Goal: Task Accomplishment & Management: Manage account settings

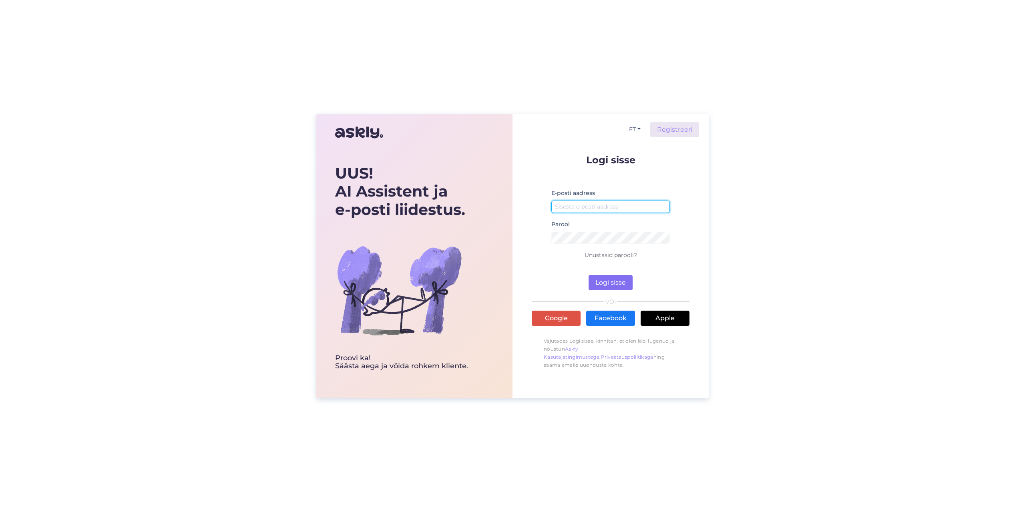
type input "[EMAIL_ADDRESS][DOMAIN_NAME]"
click at [613, 281] on button "Logi sisse" at bounding box center [611, 282] width 44 height 15
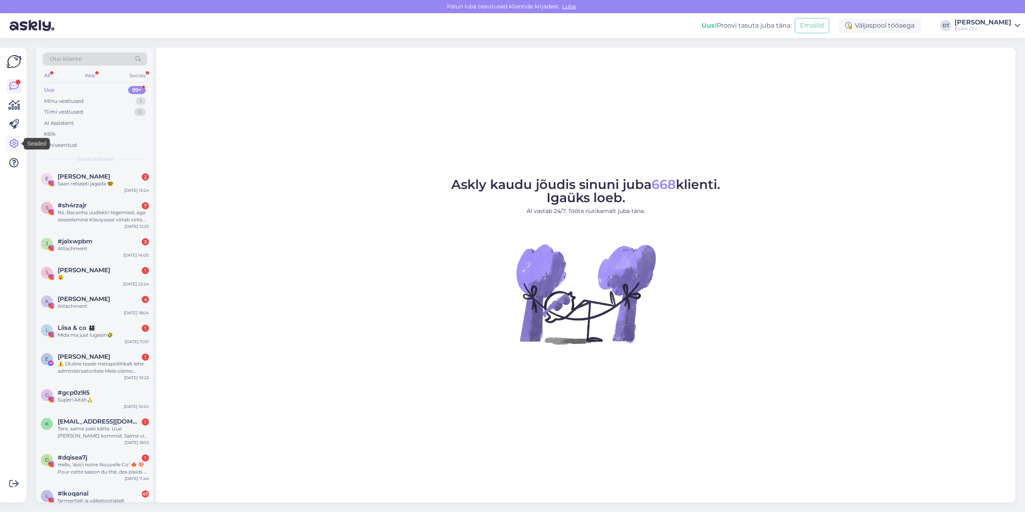
click at [9, 147] on icon at bounding box center [14, 144] width 10 height 10
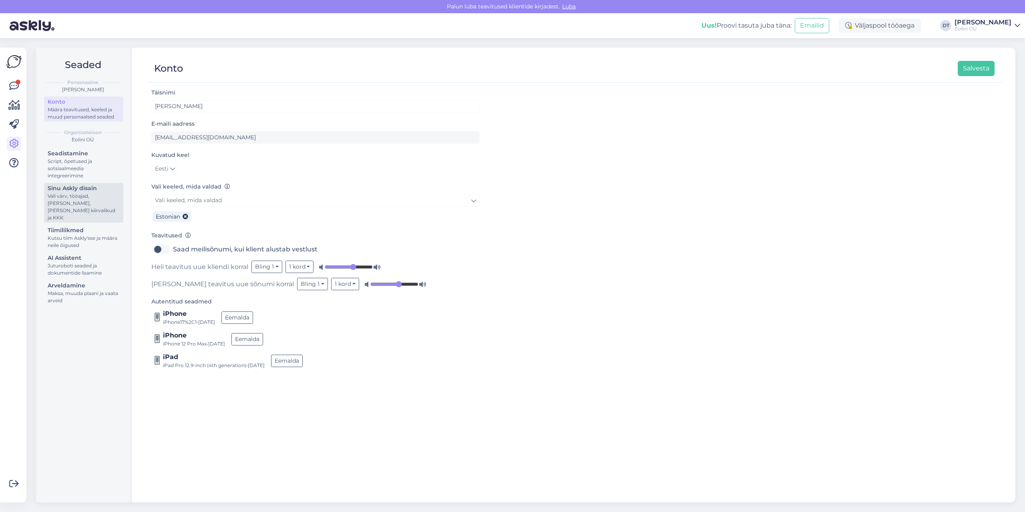
click at [78, 207] on div "Vali värv, tööajad, [PERSON_NAME], [PERSON_NAME] kiirvalikud ja KKK" at bounding box center [84, 207] width 72 height 29
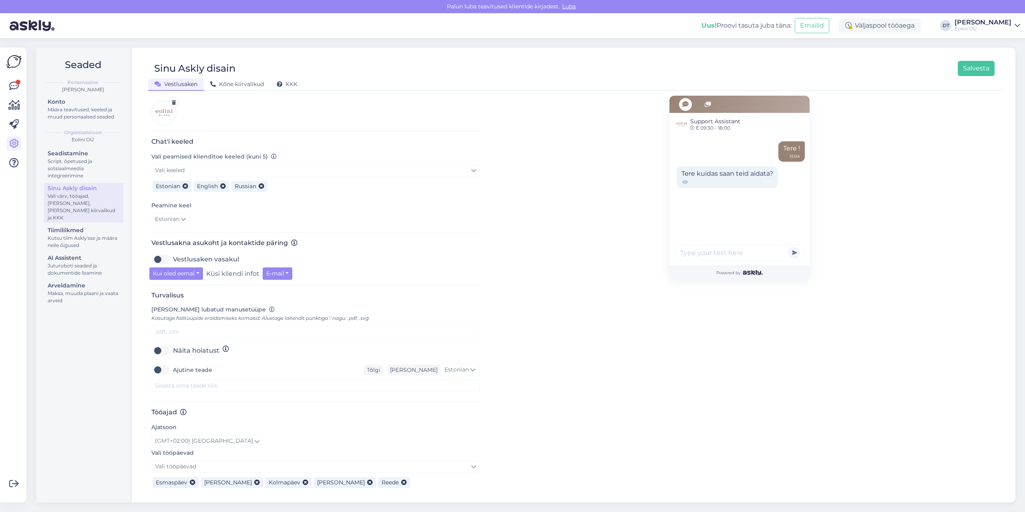
scroll to position [183, 0]
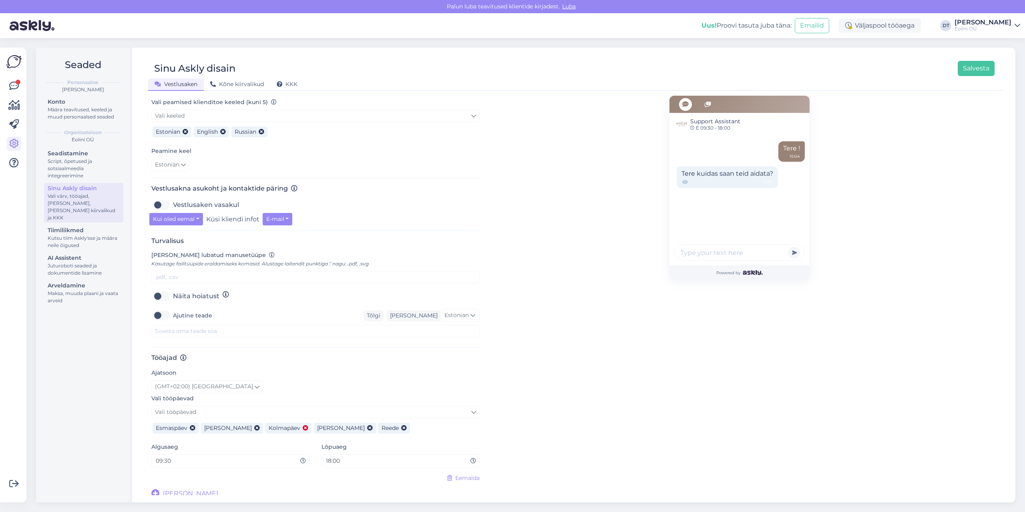
click at [303, 426] on icon at bounding box center [306, 429] width 6 height 6
click at [353, 426] on icon at bounding box center [356, 429] width 6 height 6
click at [217, 461] on input "09:30" at bounding box center [227, 460] width 145 height 9
click at [302, 459] on icon at bounding box center [303, 461] width 6 height 6
click at [301, 458] on icon at bounding box center [303, 461] width 6 height 6
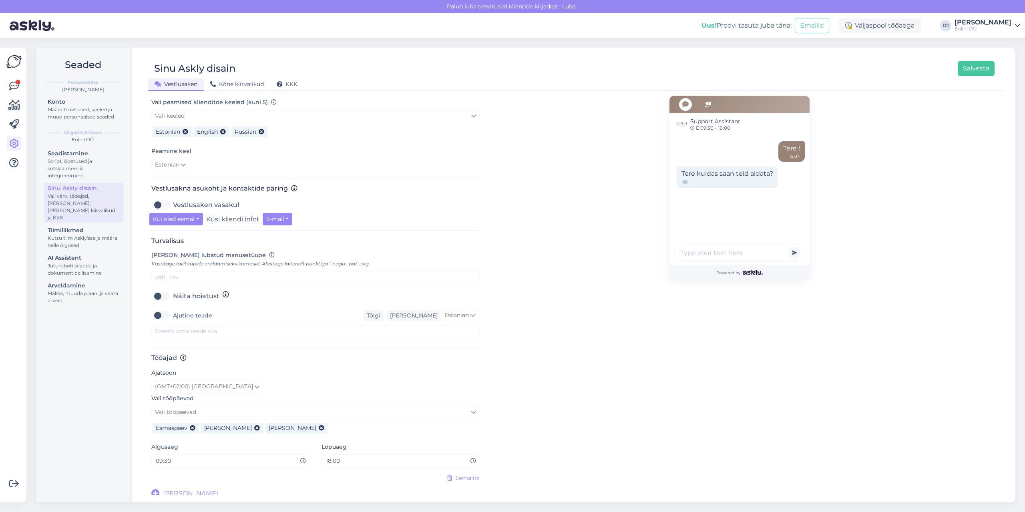
drag, startPoint x: 191, startPoint y: 460, endPoint x: 123, endPoint y: 458, distance: 68.1
click at [124, 458] on div "Seaded Personaalne [PERSON_NAME] Määra teavitused, keeled ja muud personaalsed …" at bounding box center [525, 275] width 979 height 455
click at [161, 459] on input "09:30" at bounding box center [227, 460] width 145 height 9
click at [163, 456] on input "09:30" at bounding box center [227, 460] width 145 height 9
click at [181, 458] on input "09:30" at bounding box center [227, 460] width 145 height 9
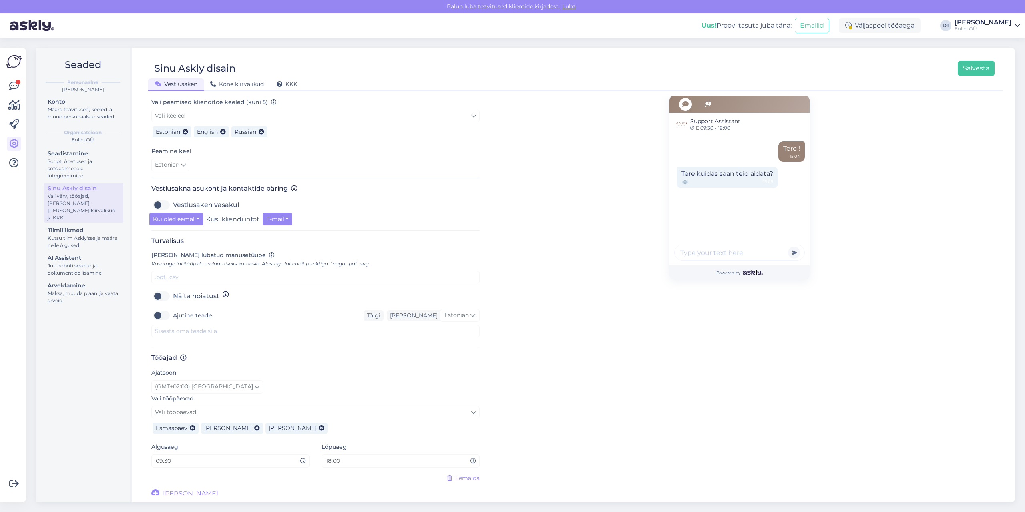
click at [221, 476] on div "Eemalda" at bounding box center [315, 478] width 328 height 8
drag, startPoint x: 174, startPoint y: 458, endPoint x: 123, endPoint y: 457, distance: 51.3
click at [123, 457] on div "Seaded Personaalne [PERSON_NAME] Määra teavitused, keeled ja muud personaalsed …" at bounding box center [525, 275] width 979 height 455
type input "10:00"
drag, startPoint x: 352, startPoint y: 461, endPoint x: 346, endPoint y: 456, distance: 8.3
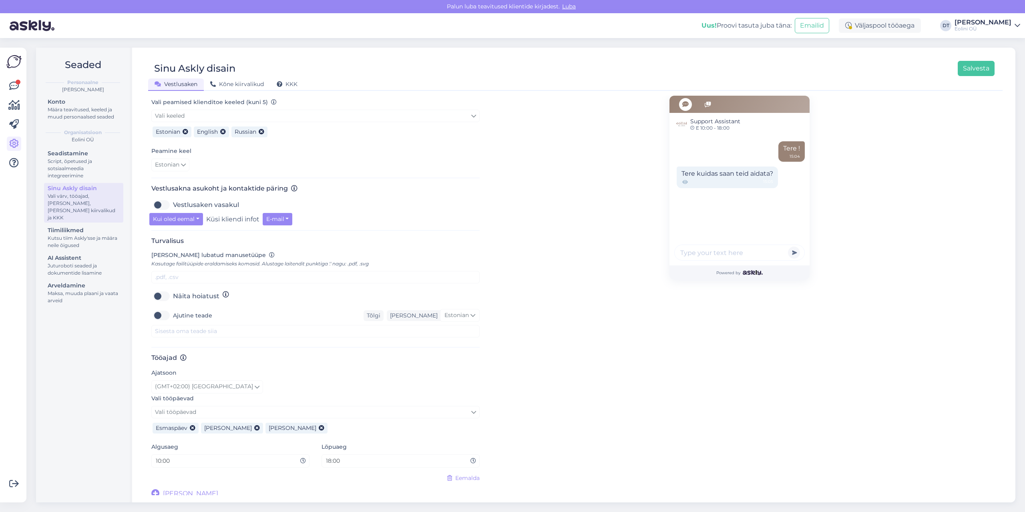
click at [352, 461] on input "18:00" at bounding box center [397, 460] width 145 height 9
drag, startPoint x: 349, startPoint y: 457, endPoint x: 294, endPoint y: 458, distance: 55.3
click at [298, 459] on div "Algusaeg 10:00 Lõpuaeg 18:00" at bounding box center [315, 458] width 340 height 32
type input "16:00"
click at [606, 441] on div "Support Assistant E 10:00 - 16:00 Tere ! 15:04 Tere kuidas saan teid aidata? 15…" at bounding box center [740, 205] width 520 height 585
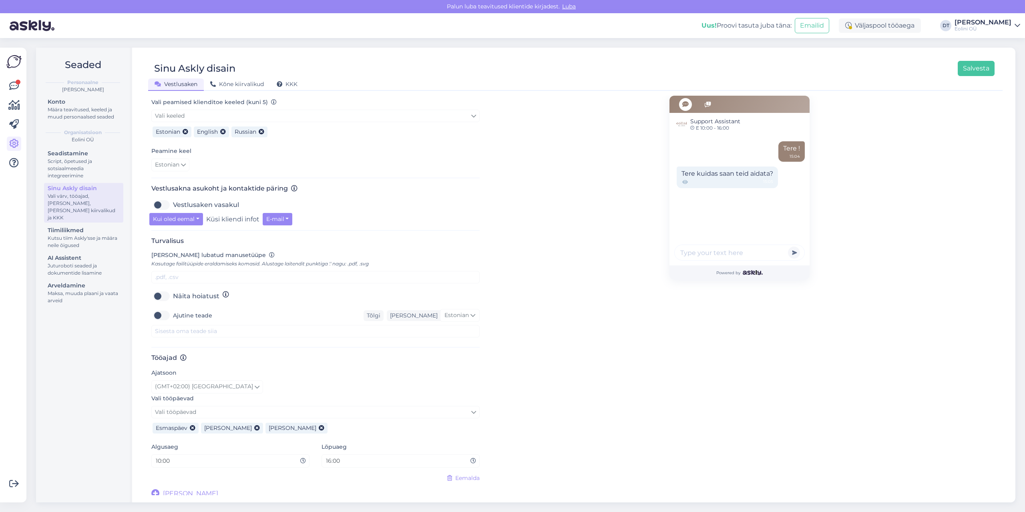
click at [173, 293] on label "Näita hoiatust" at bounding box center [196, 296] width 46 height 13
click at [168, 293] on input "Näita hoiatust" at bounding box center [161, 296] width 20 height 13
click at [173, 293] on label "Näita hoiatust" at bounding box center [196, 296] width 46 height 13
click at [156, 293] on input "Näita hoiatust" at bounding box center [161, 296] width 20 height 13
checkbox input "false"
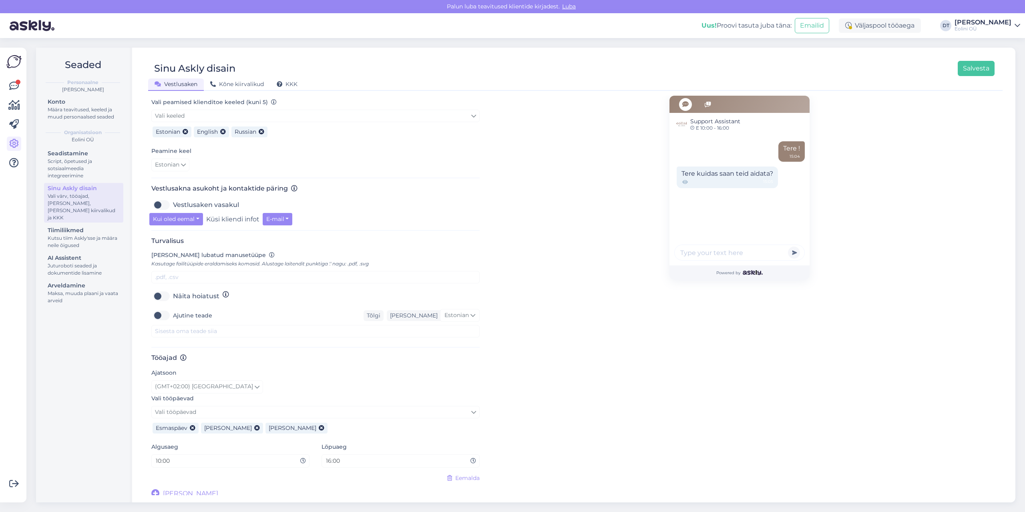
click at [173, 316] on label "Ajutine teade" at bounding box center [192, 315] width 39 height 13
click at [165, 316] on input "Ajutine teade" at bounding box center [161, 315] width 20 height 13
checkbox input "true"
click at [214, 330] on textarea at bounding box center [315, 331] width 328 height 12
type textarea "T"
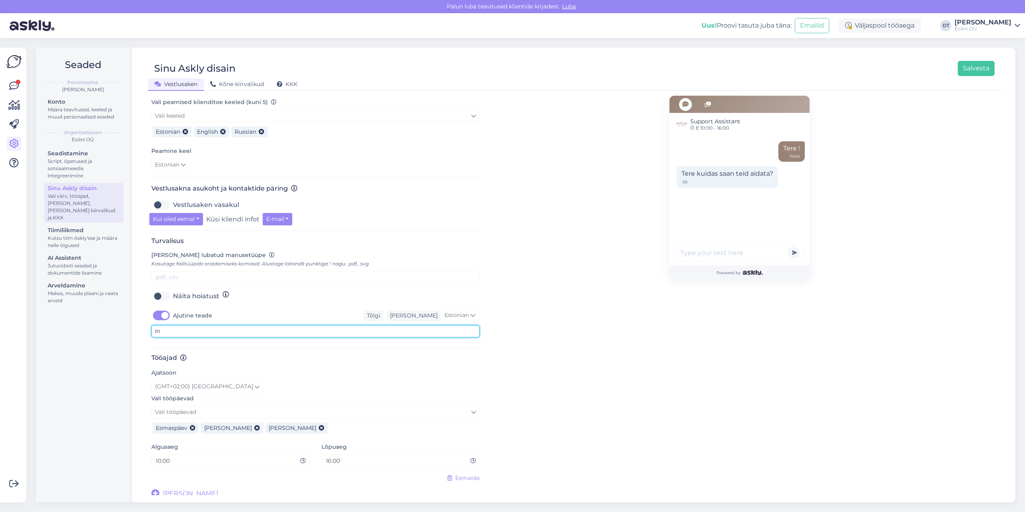
type textarea "I"
type textarea "Kui teil on mure enda tellimuse osas (transpordis vigastatud pakk, tagastussoov…"
click at [549, 340] on div "Support Assistant E 10:00 - 16:00 Tere ! 15:04 Tere kuidas saan teid aidata? 15…" at bounding box center [740, 205] width 520 height 585
click at [551, 342] on div "Support Assistant E 10:00 - 16:00 Tere ! 15:04 Tere kuidas saan teid aidata? 15…" at bounding box center [740, 205] width 520 height 585
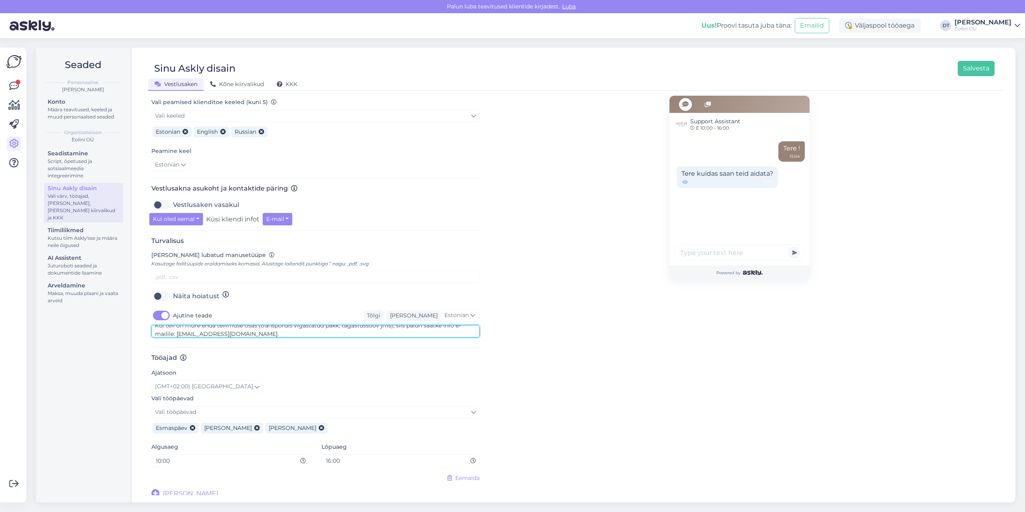
click at [230, 331] on textarea "Kui teil on mure enda tellimuse osas (transpordis vigastatud pakk, tagastussoov…" at bounding box center [315, 331] width 328 height 12
click at [247, 390] on div "(GMT+02:00) [GEOGRAPHIC_DATA]" at bounding box center [315, 386] width 328 height 13
click at [602, 369] on div "Support Assistant E 10:00 - 16:00 Tere ! 15:04 Tere kuidas saan teid aidata? 15…" at bounding box center [740, 205] width 520 height 585
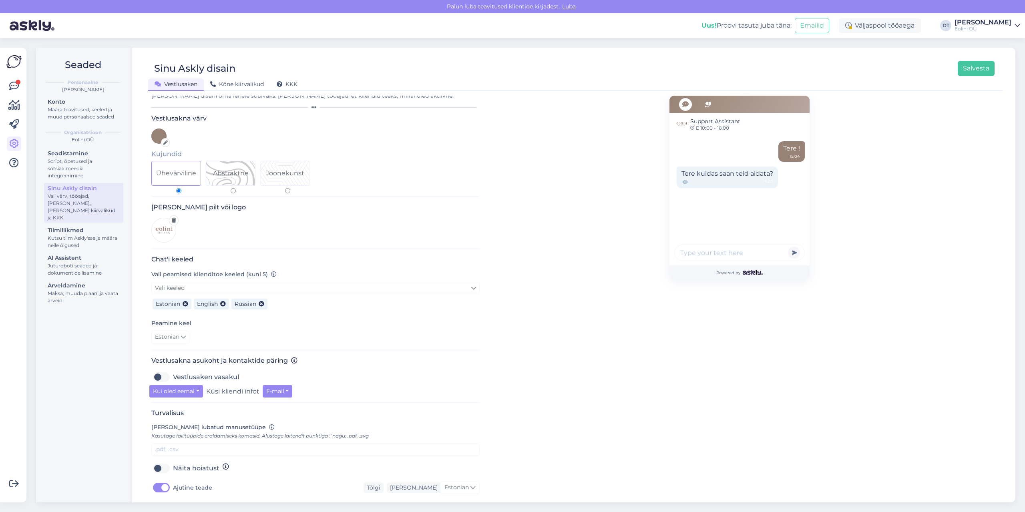
scroll to position [0, 0]
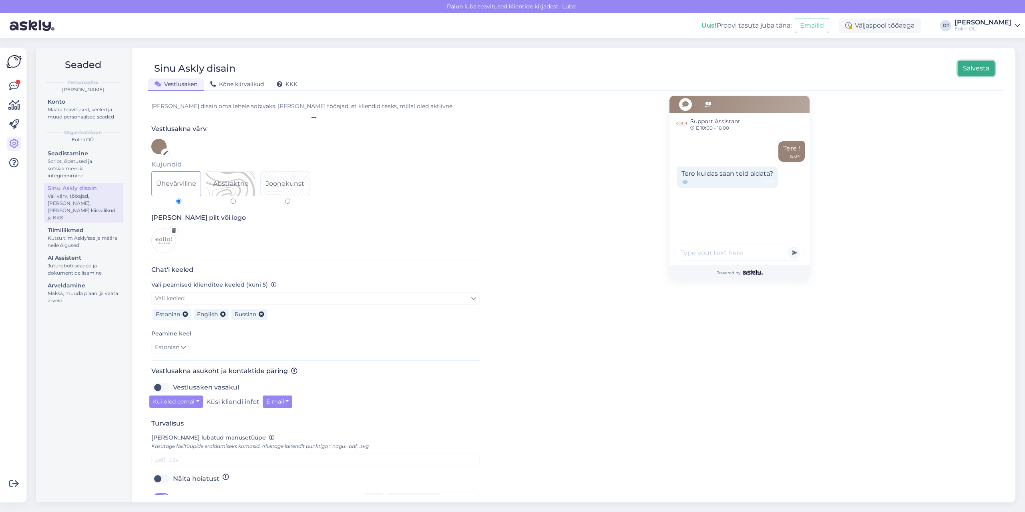
click at [975, 68] on button "Salvesta" at bounding box center [976, 68] width 37 height 15
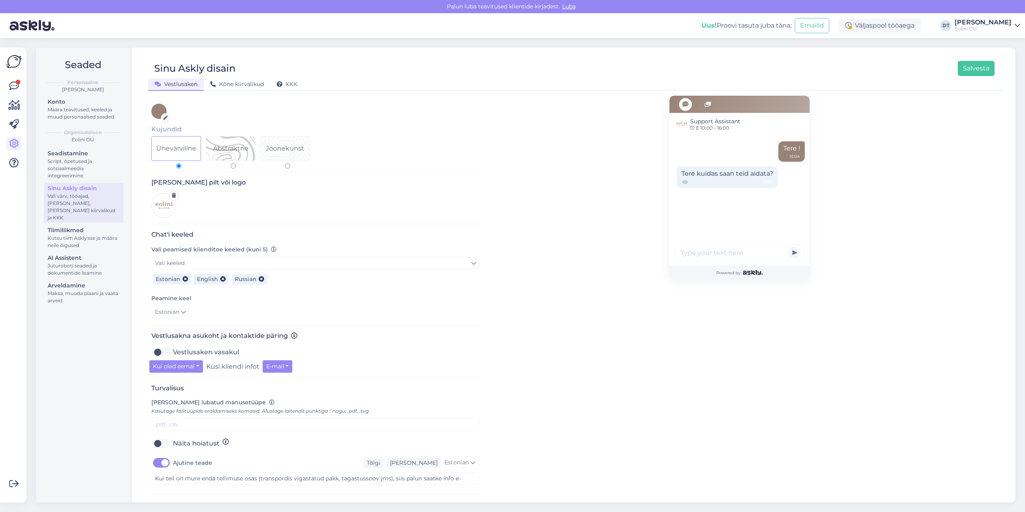
scroll to position [120, 0]
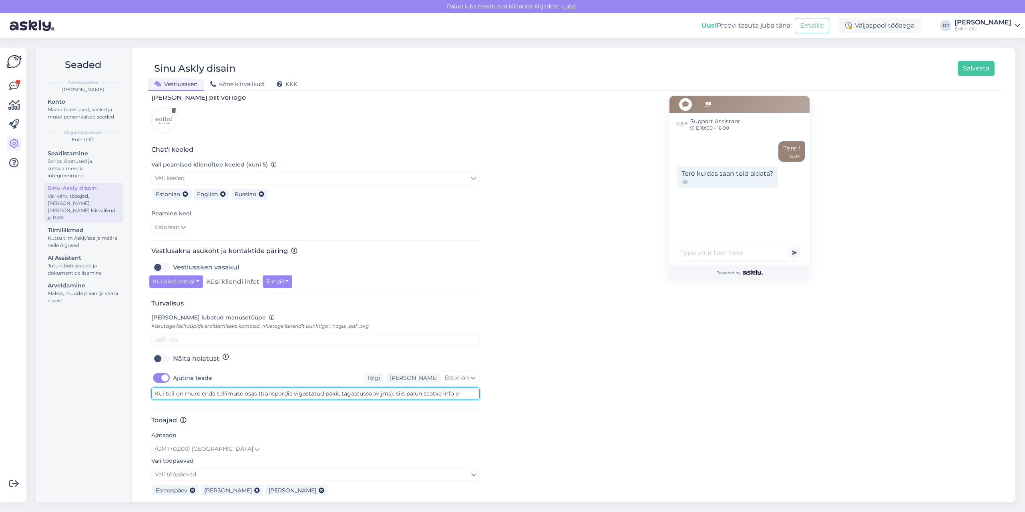
click at [256, 391] on textarea "Kui teil on mure enda tellimuse osas (transpordis vigastatud pakk, tagastussoov…" at bounding box center [315, 394] width 328 height 12
type textarea "Kui teil on mure enda tellimusega (transpordis vigastatud pakk, tagastussoov jm…"
click at [615, 363] on div "Support Assistant E 10:00 - 16:00 Tere ! 15:04 Tere kuidas saan teid aidata? 15…" at bounding box center [740, 268] width 520 height 585
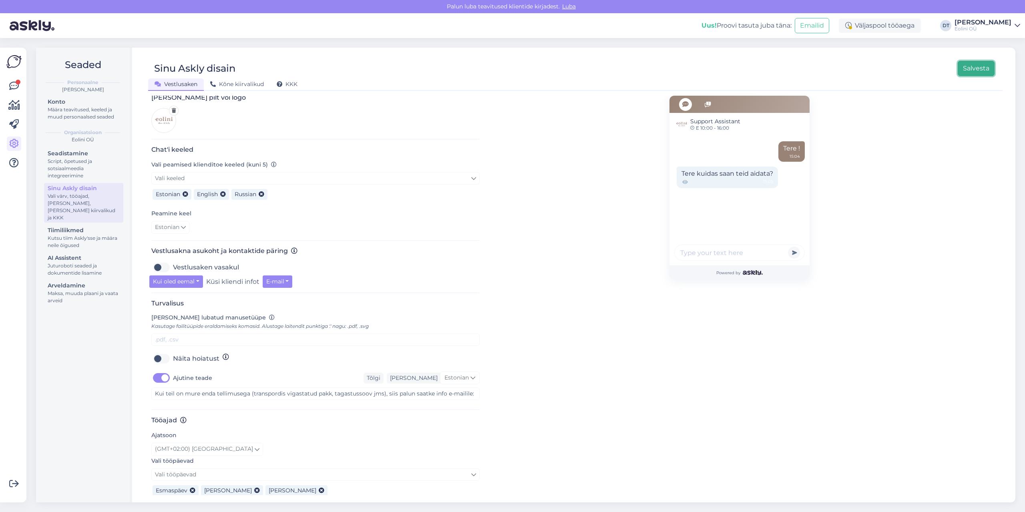
click at [981, 71] on button "Salvesta" at bounding box center [976, 68] width 37 height 15
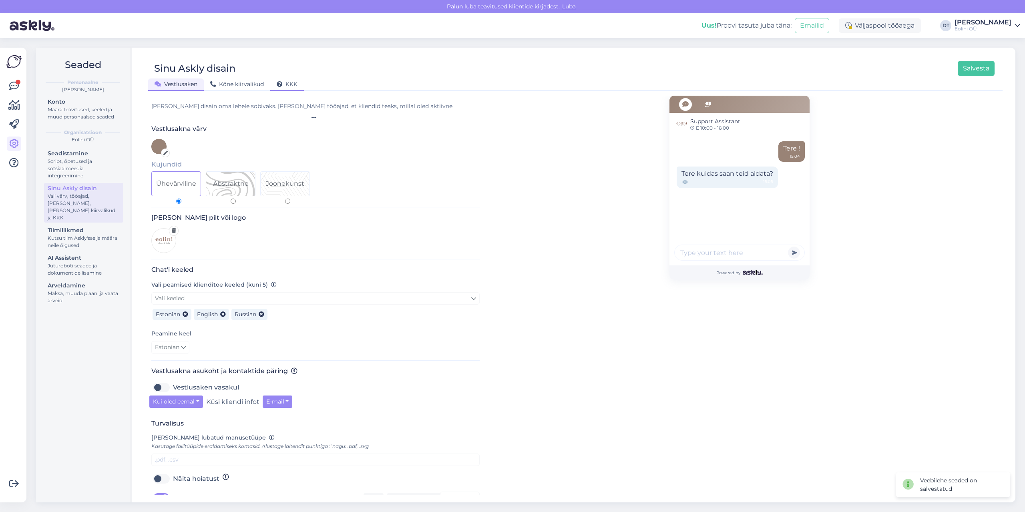
click at [292, 81] on span "KKK" at bounding box center [287, 83] width 21 height 7
